Goal: Transaction & Acquisition: Book appointment/travel/reservation

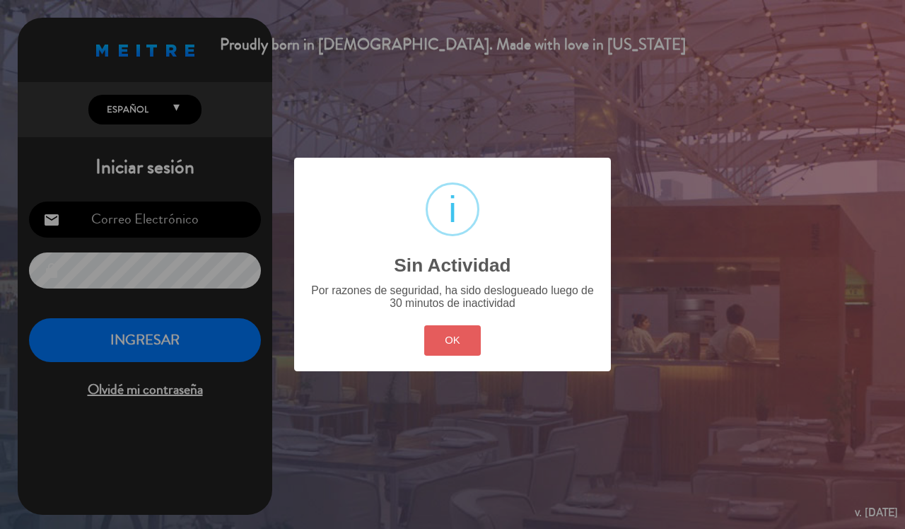
type input "[EMAIL_ADDRESS][DOMAIN_NAME]"
click at [458, 338] on button "OK" at bounding box center [452, 340] width 57 height 30
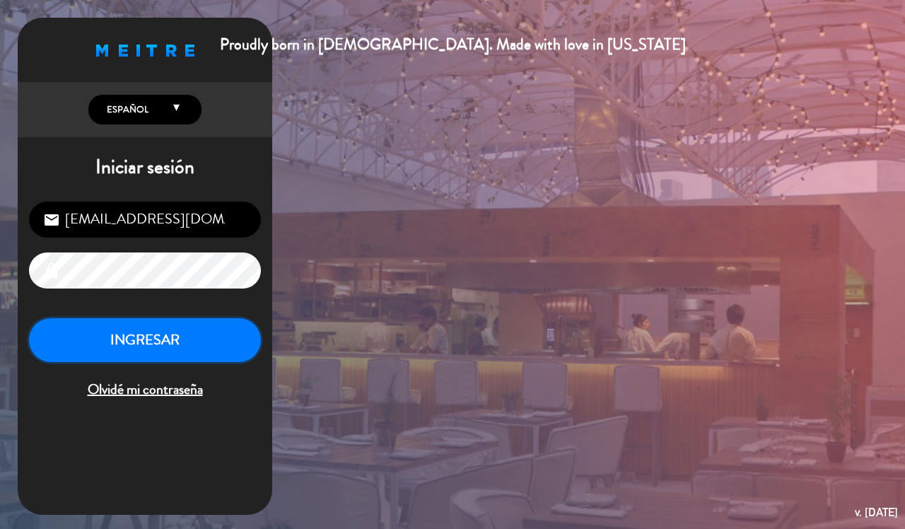
click at [129, 350] on button "INGRESAR" at bounding box center [145, 340] width 232 height 45
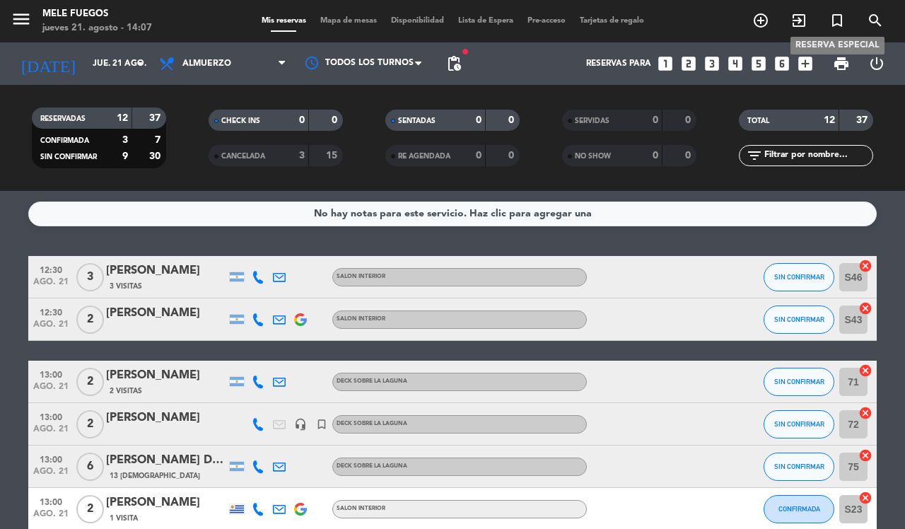
click at [838, 18] on icon "turned_in_not" at bounding box center [837, 20] width 17 height 17
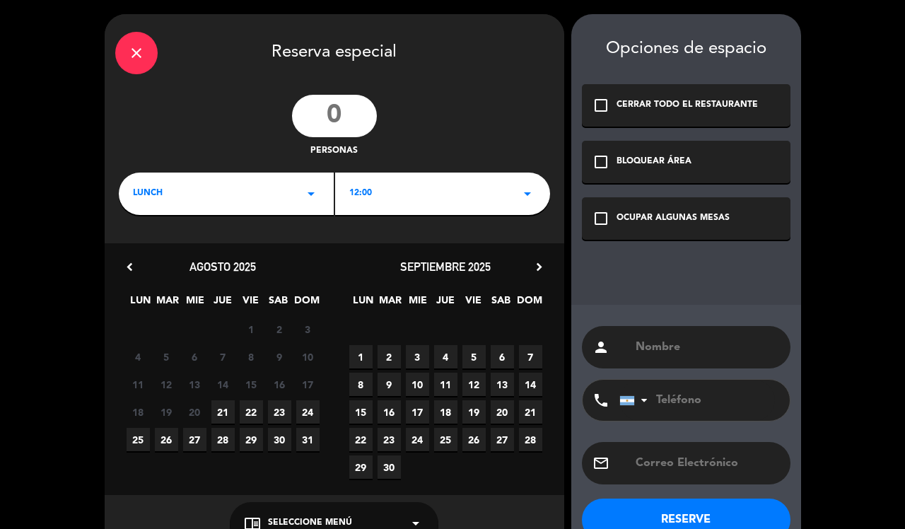
click at [339, 107] on input "number" at bounding box center [334, 116] width 85 height 42
type input "14"
click at [310, 187] on icon "arrow_drop_down" at bounding box center [311, 193] width 17 height 17
click at [203, 231] on div "Almuerzo" at bounding box center [226, 233] width 208 height 14
click at [428, 184] on div "12:00 arrow_drop_down" at bounding box center [442, 194] width 215 height 42
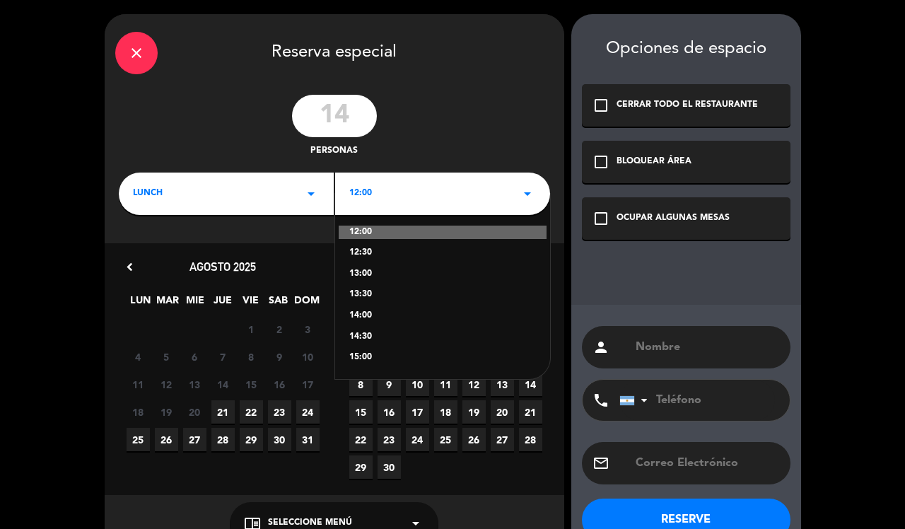
click at [362, 230] on div "12:00" at bounding box center [443, 233] width 208 height 14
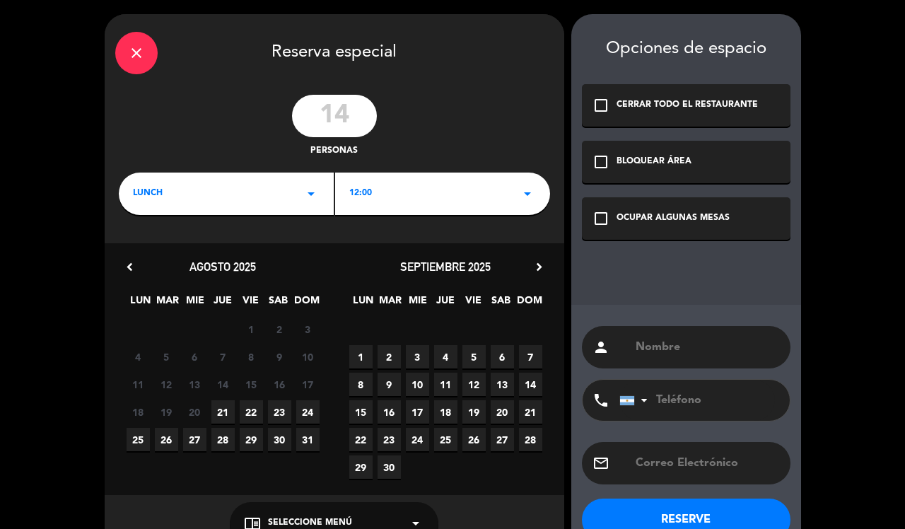
click at [274, 407] on span "23" at bounding box center [279, 411] width 23 height 23
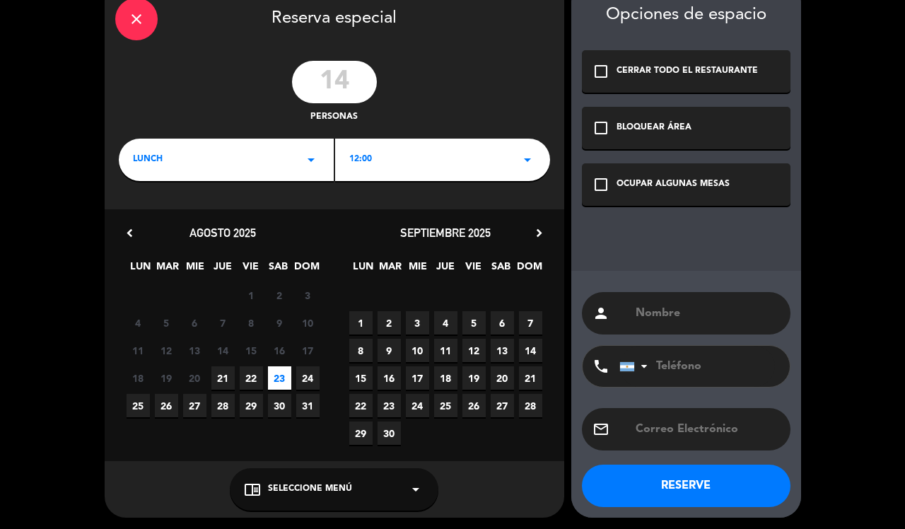
click at [377, 492] on div "chrome_reader_mode Seleccione Menú arrow_drop_down" at bounding box center [334, 489] width 209 height 42
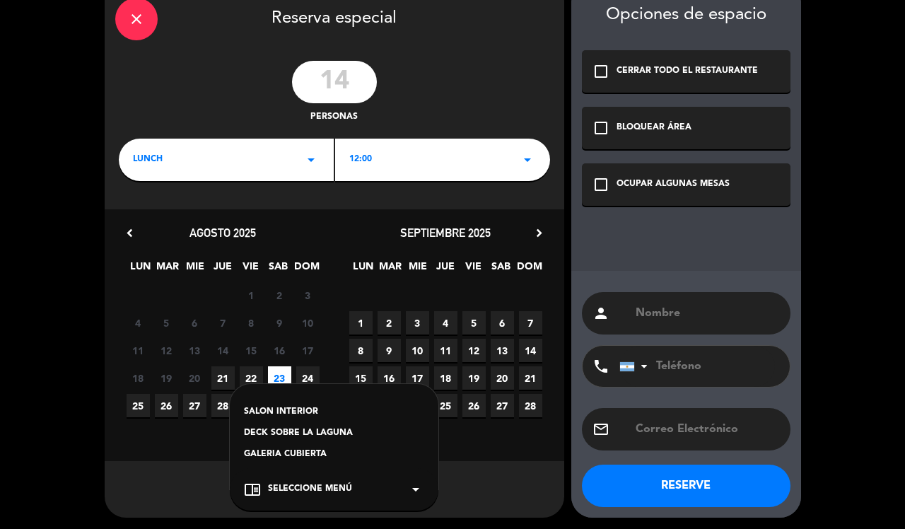
click at [329, 428] on div "DECK SOBRE LA LAGUNA" at bounding box center [334, 433] width 180 height 14
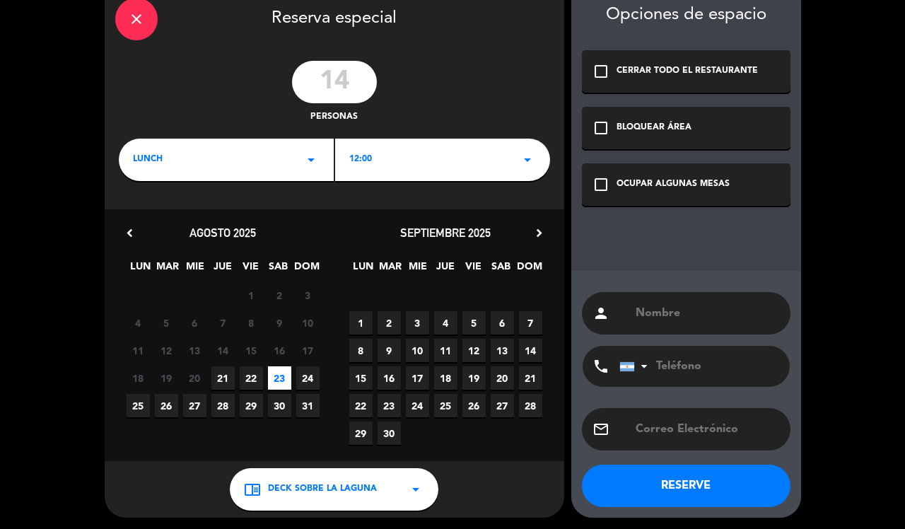
click at [638, 177] on div "OCUPAR ALGUNAS MESAS" at bounding box center [672, 184] width 113 height 14
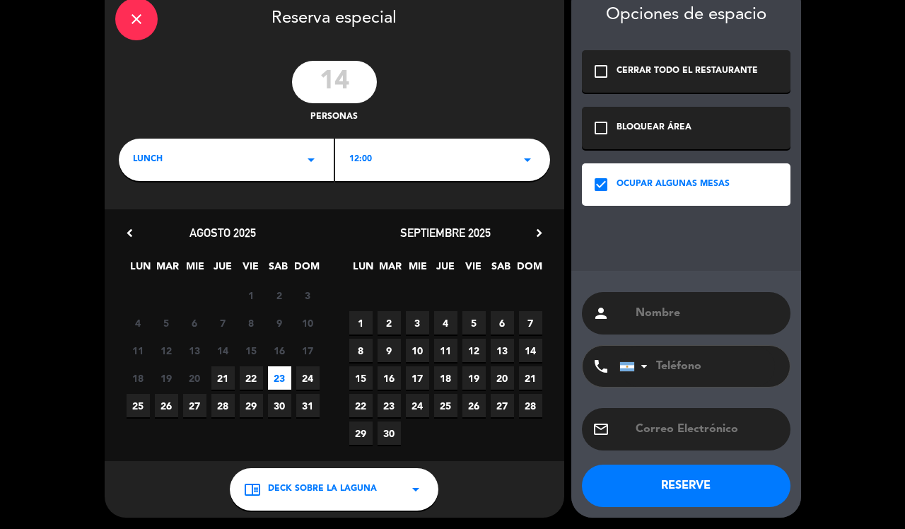
click at [702, 308] on input "text" at bounding box center [707, 313] width 146 height 20
paste input "[PERSON_NAME]"
type input "[PERSON_NAME]"
click at [716, 483] on button "RESERVE" at bounding box center [686, 485] width 209 height 42
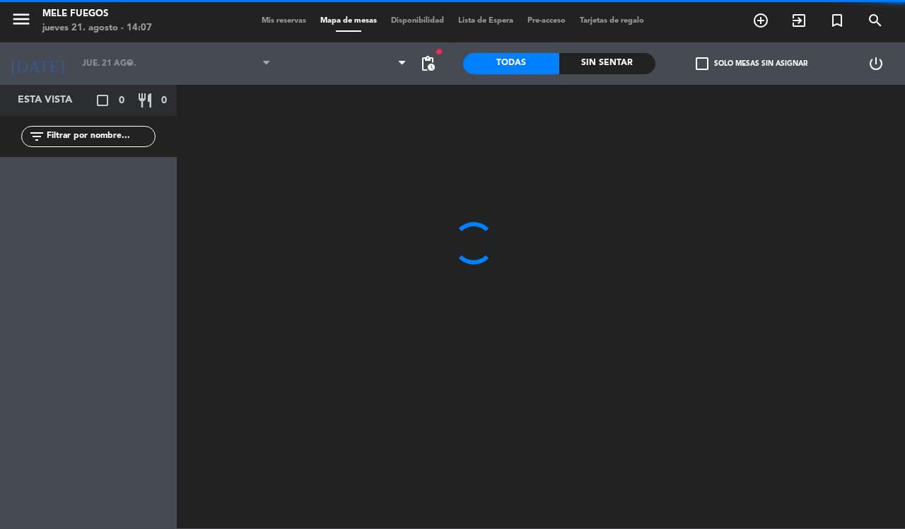
type input "sáb. 23 ago."
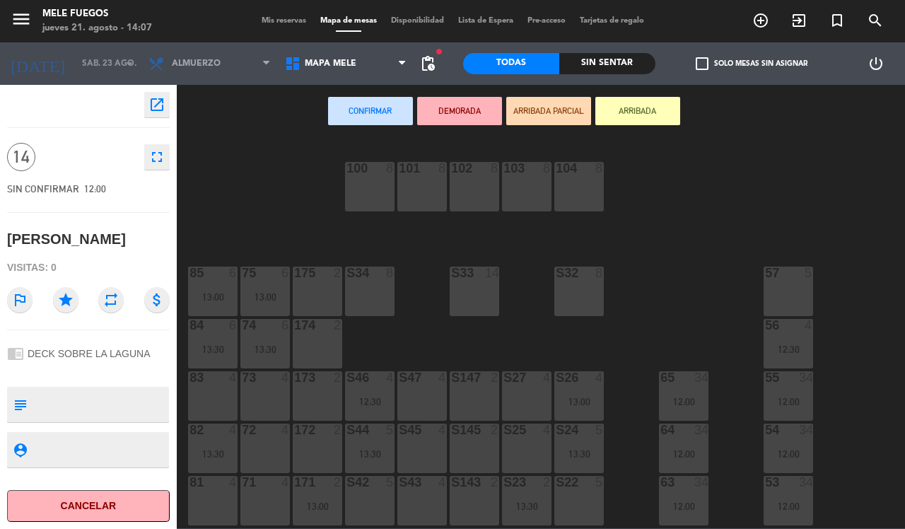
click at [573, 187] on div "104 8" at bounding box center [578, 186] width 49 height 49
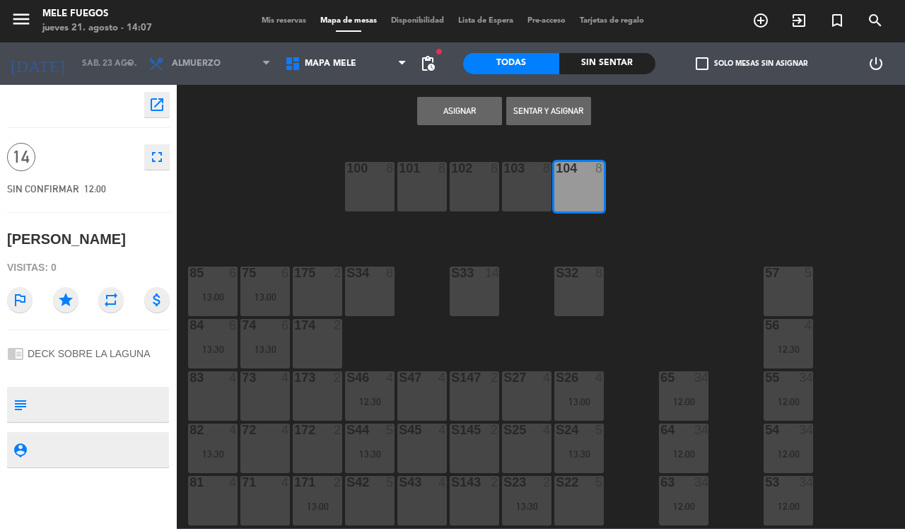
click at [527, 185] on div "103 8" at bounding box center [526, 186] width 49 height 49
click at [458, 107] on button "Asignar" at bounding box center [459, 111] width 85 height 28
